Goal: Check status: Check status

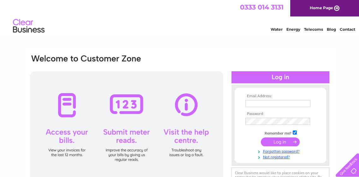
type input "bobperry1962@hotmail.co.uk"
click at [282, 141] on input "submit" at bounding box center [280, 141] width 39 height 9
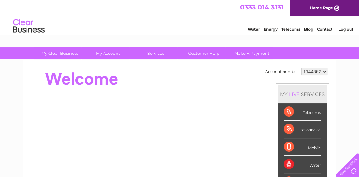
click at [303, 111] on div "Telecoms" at bounding box center [302, 111] width 37 height 17
click at [288, 113] on div "Telecoms" at bounding box center [302, 111] width 37 height 17
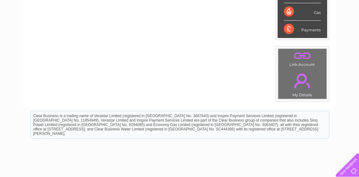
scroll to position [95, 0]
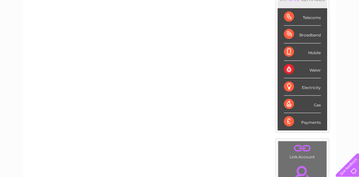
click at [315, 17] on div "Telecoms" at bounding box center [302, 16] width 37 height 17
click at [286, 14] on div "Telecoms" at bounding box center [302, 16] width 37 height 17
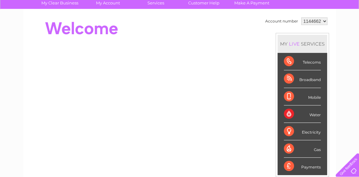
scroll to position [0, 0]
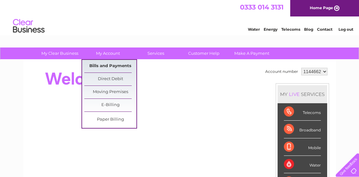
click at [100, 63] on link "Bills and Payments" at bounding box center [110, 66] width 52 height 13
click at [101, 65] on link "Bills and Payments" at bounding box center [110, 66] width 52 height 13
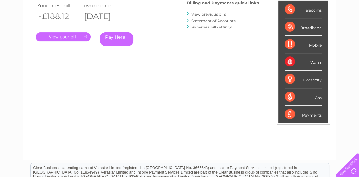
scroll to position [46, 0]
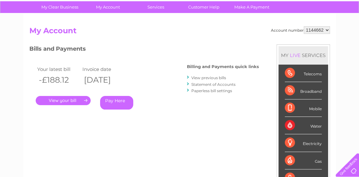
click at [66, 99] on link "." at bounding box center [63, 100] width 55 height 9
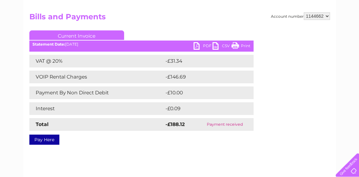
scroll to position [63, 0]
